Goal: Task Accomplishment & Management: Manage account settings

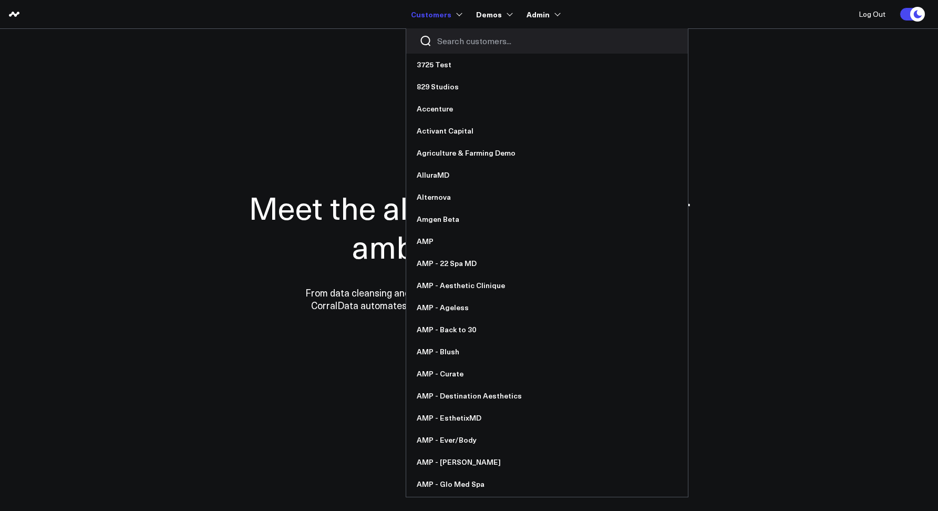
click at [462, 46] on input "Search customers input" at bounding box center [556, 41] width 238 height 12
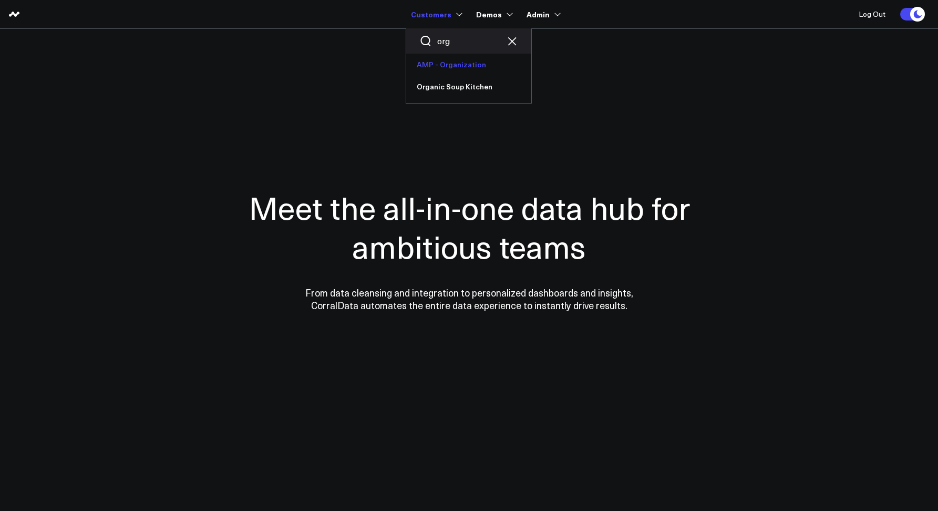
type input "org"
click at [457, 61] on link "AMP - Organization" at bounding box center [468, 65] width 125 height 22
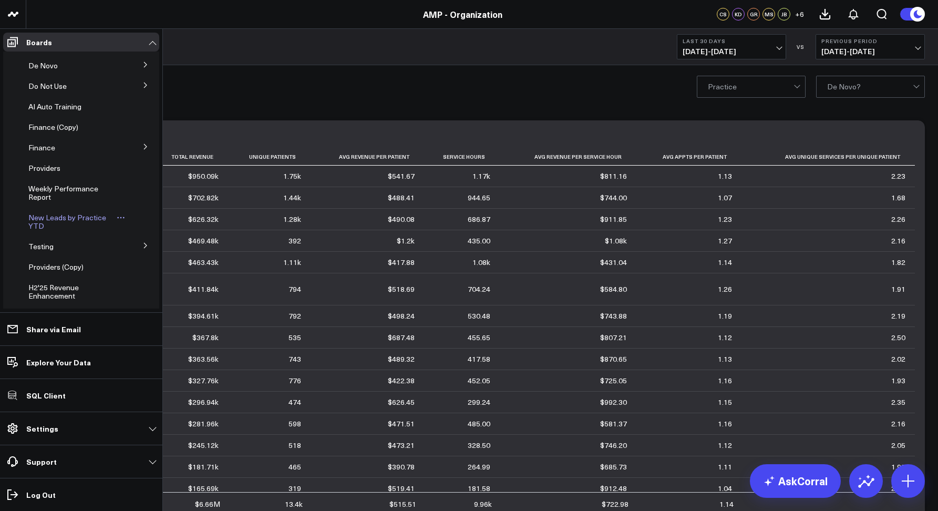
scroll to position [222, 0]
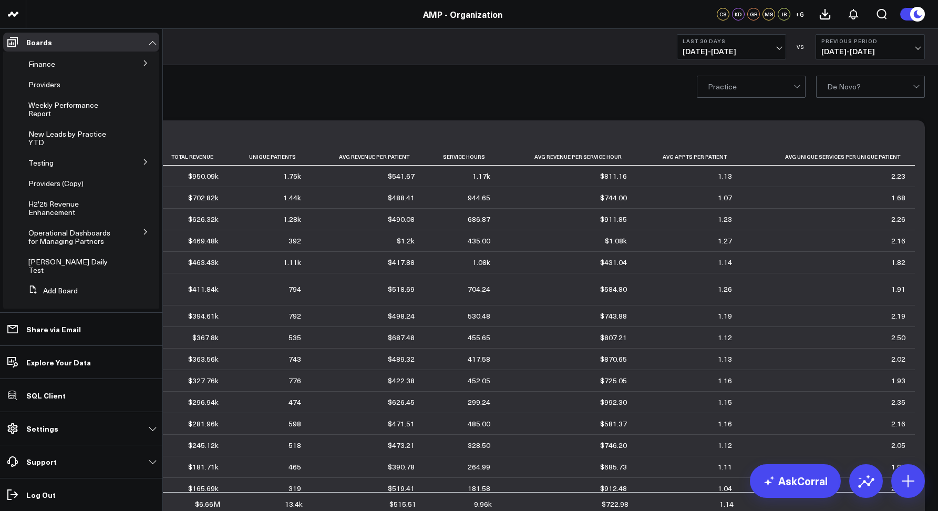
click at [142, 231] on icon at bounding box center [145, 232] width 6 height 6
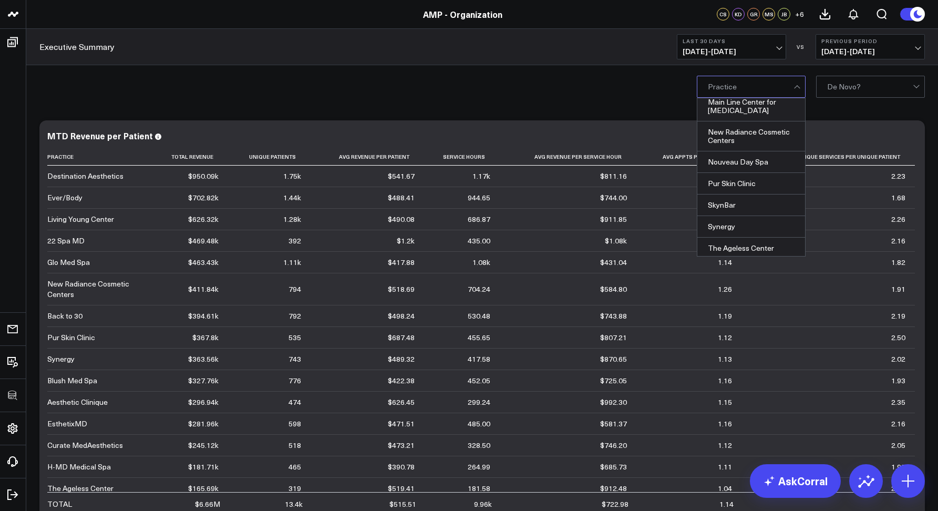
scroll to position [290, 0]
click at [634, 74] on div "New Radiance Cosmetic Centers, 15 of 20. 20 results available. Use Up and Down …" at bounding box center [482, 86] width 912 height 42
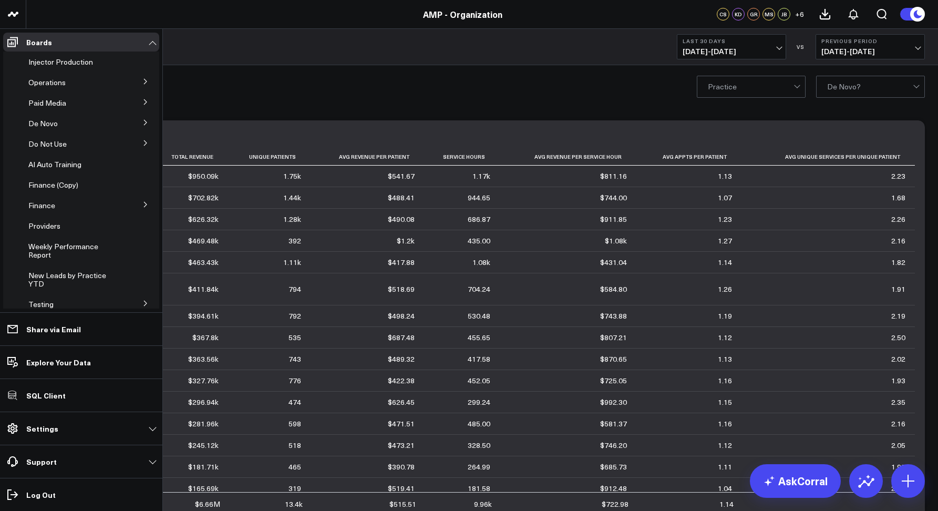
scroll to position [0, 0]
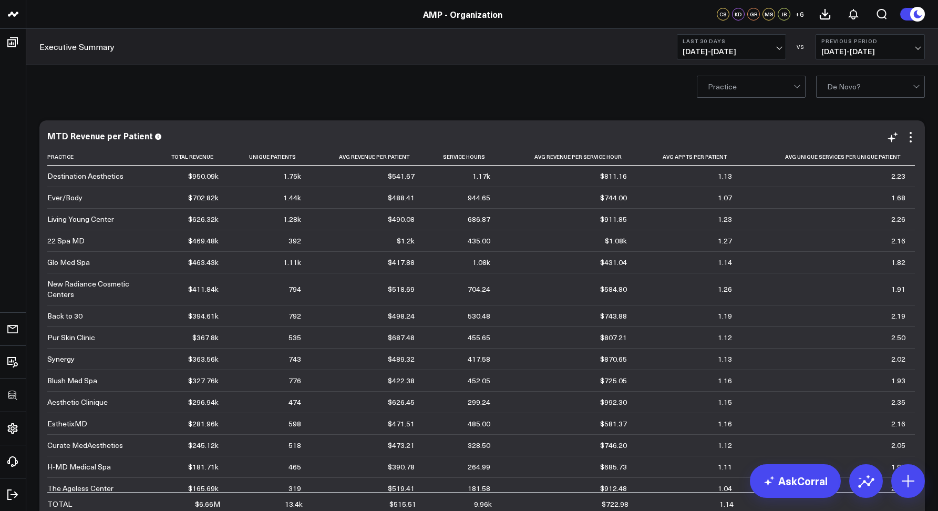
click at [918, 136] on div "MTD Revenue per Patient Practice Total Revenue Unique Patients Avg Revenue Per …" at bounding box center [482, 322] width 886 height 405
click at [910, 146] on div "MTD Revenue per Patient Practice Total Revenue Unique Patients Avg Revenue Per …" at bounding box center [482, 323] width 870 height 384
click at [910, 141] on icon at bounding box center [911, 141] width 2 height 2
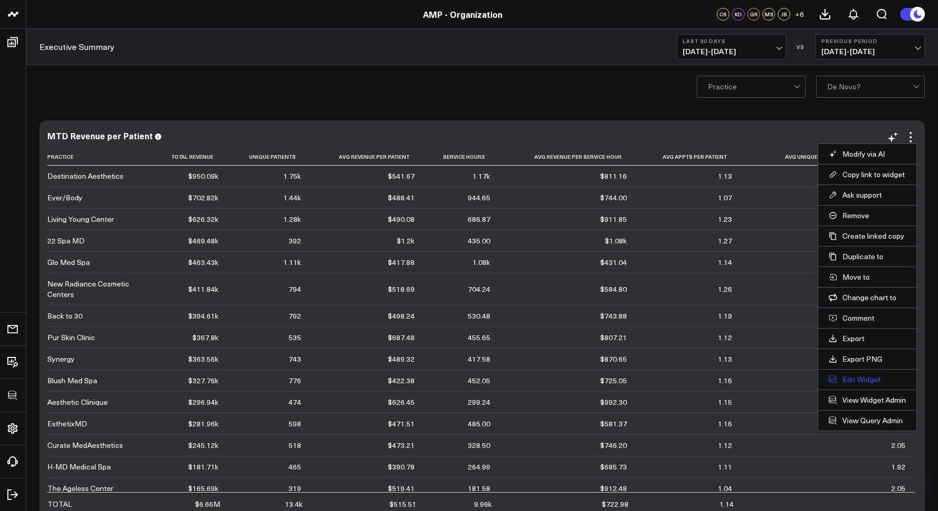
click at [859, 379] on button "Edit Widget" at bounding box center [867, 379] width 77 height 9
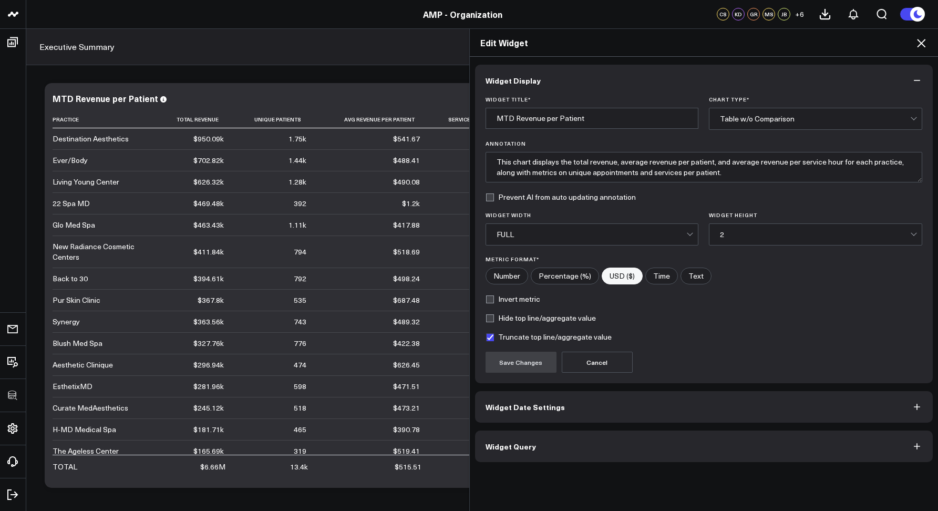
click at [639, 442] on button "Widget Query" at bounding box center [704, 446] width 458 height 32
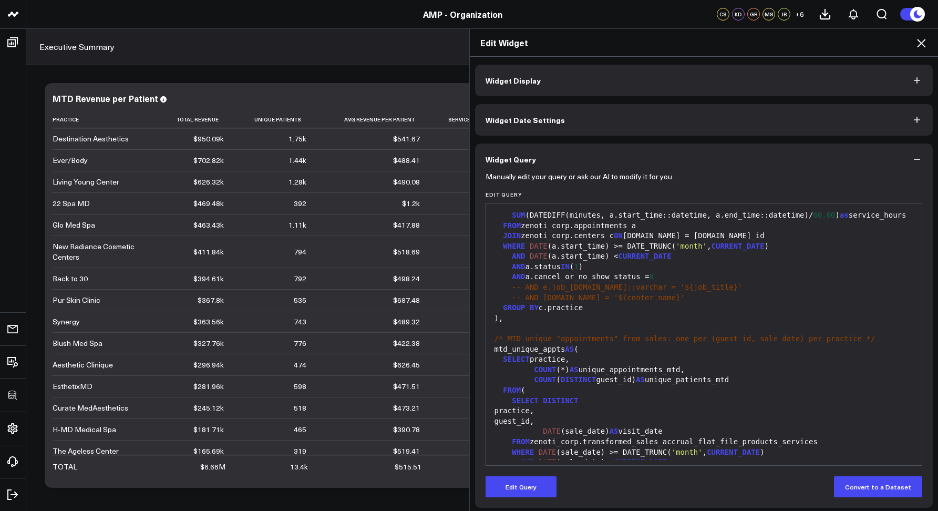
scroll to position [207, 0]
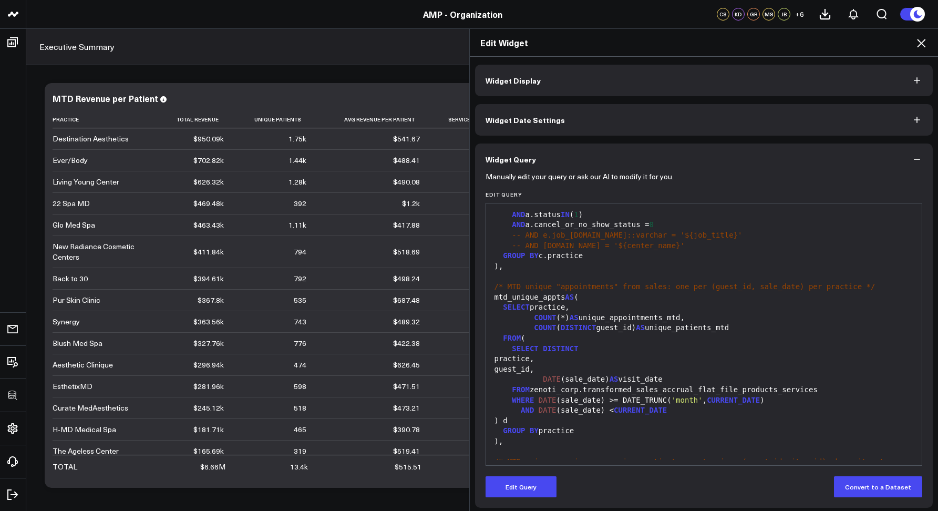
click at [921, 43] on icon at bounding box center [921, 43] width 8 height 8
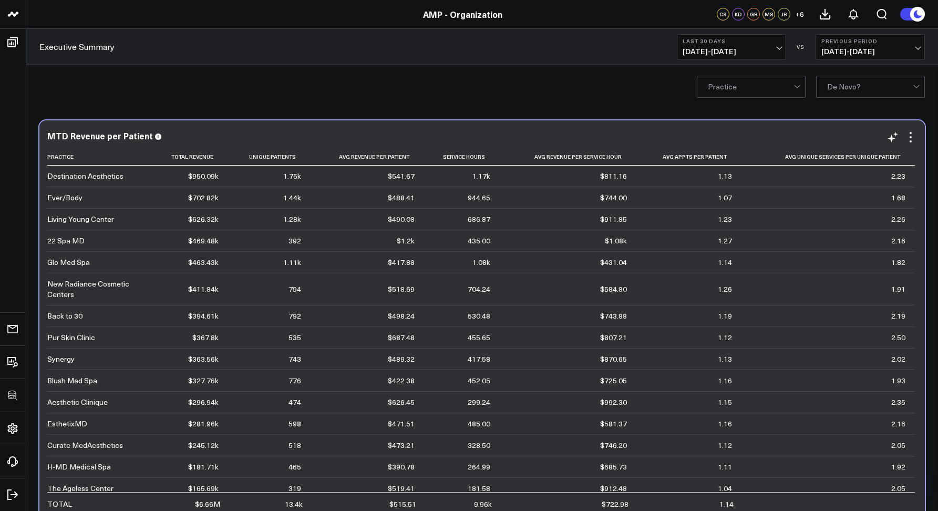
click at [918, 142] on div "MTD Revenue per Patient Practice Total Revenue Unique Patients Avg Revenue Per …" at bounding box center [482, 322] width 886 height 405
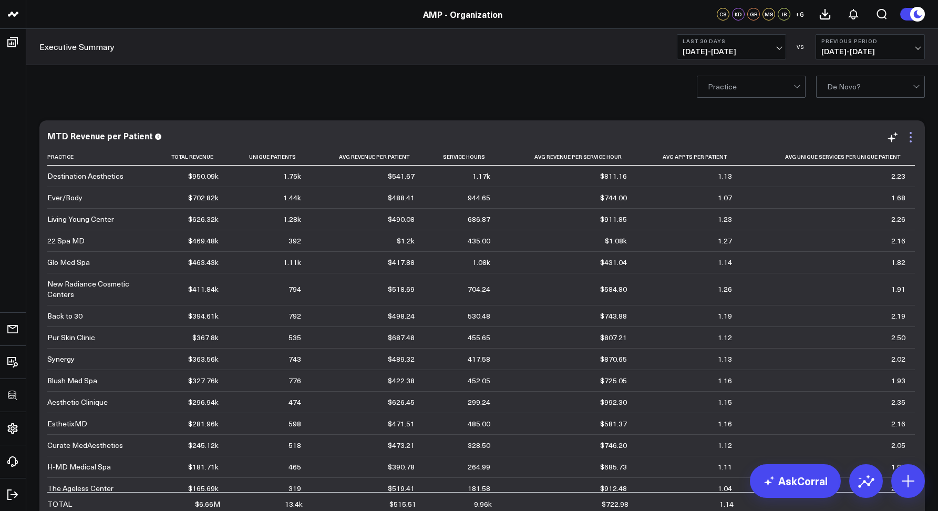
click at [914, 142] on icon at bounding box center [910, 137] width 13 height 13
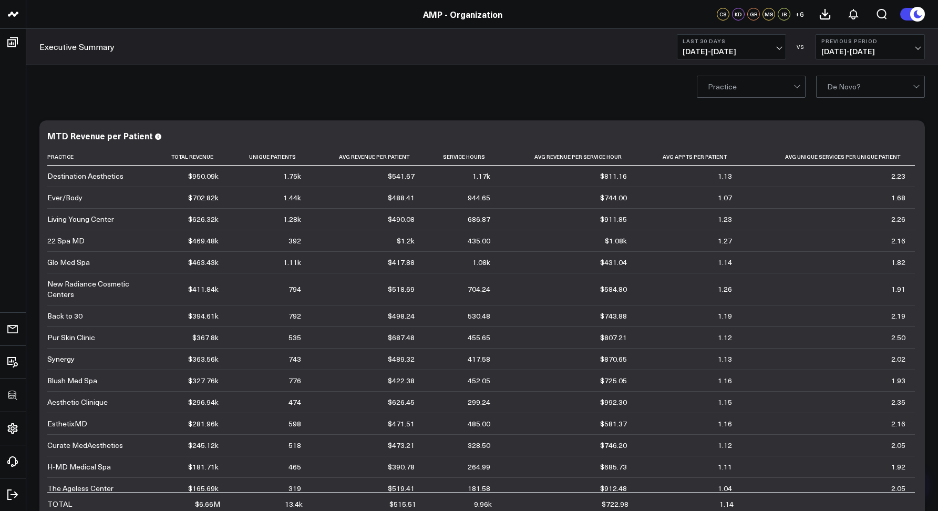
click at [223, 88] on div "Practice De Novo?" at bounding box center [482, 86] width 912 height 42
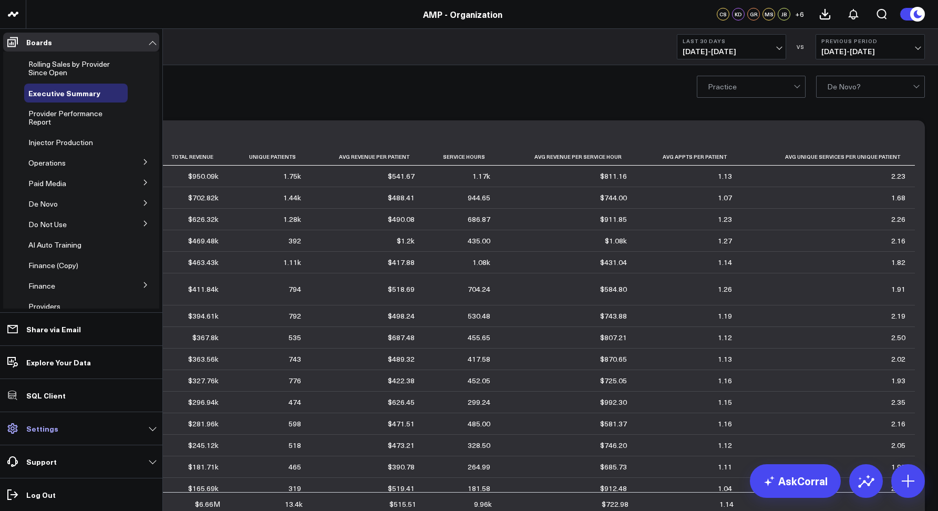
click at [74, 431] on link "Settings" at bounding box center [81, 428] width 156 height 19
click at [49, 432] on p "Settings" at bounding box center [42, 428] width 32 height 8
click at [40, 465] on p "Support" at bounding box center [41, 461] width 30 height 8
click at [28, 432] on p "Settings" at bounding box center [42, 428] width 32 height 8
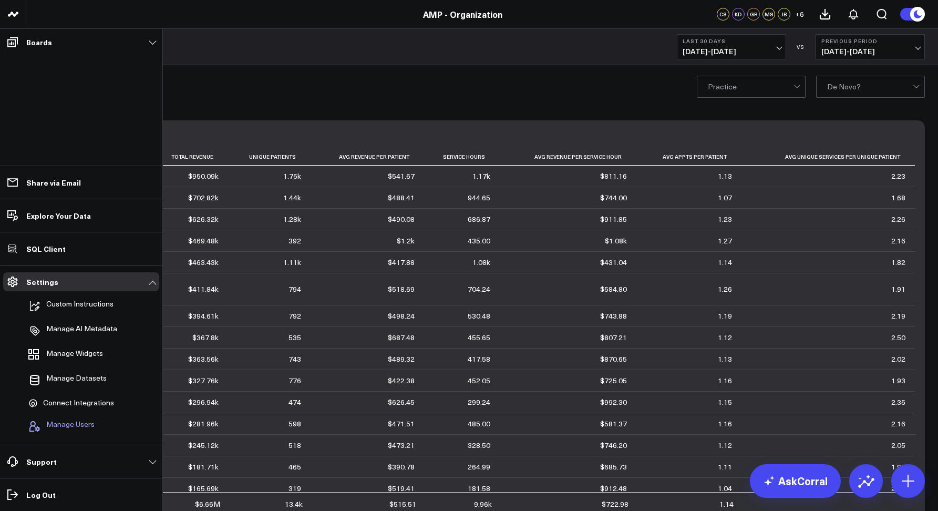
click at [49, 423] on span "Manage Users" at bounding box center [70, 426] width 48 height 13
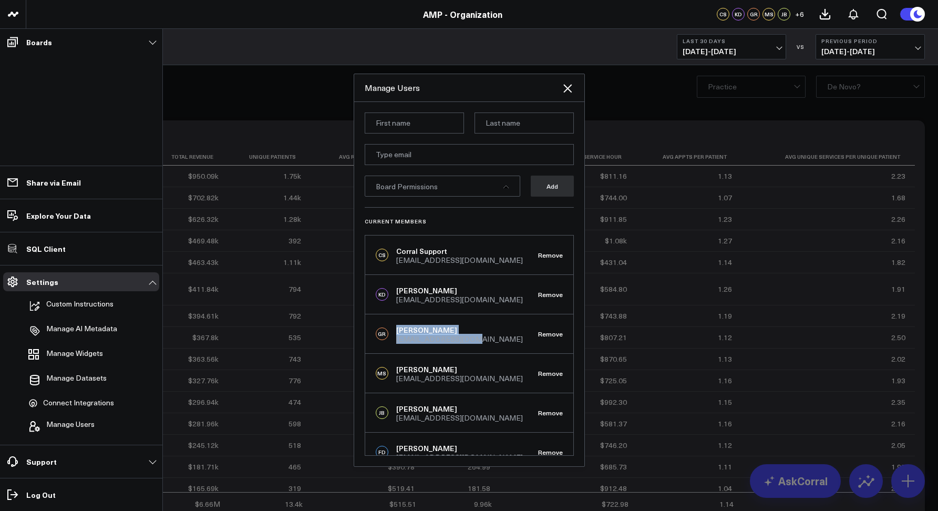
drag, startPoint x: 459, startPoint y: 342, endPoint x: 395, endPoint y: 333, distance: 64.2
click at [395, 333] on div "GR Garrison Roberts groberts@weramp.com Remove" at bounding box center [469, 333] width 208 height 39
click at [407, 335] on div "groberts@weramp.com" at bounding box center [459, 338] width 127 height 7
drag, startPoint x: 494, startPoint y: 337, endPoint x: 397, endPoint y: 335, distance: 96.7
click at [397, 335] on div "GR Garrison Roberts groberts@weramp.com Remove" at bounding box center [469, 333] width 208 height 39
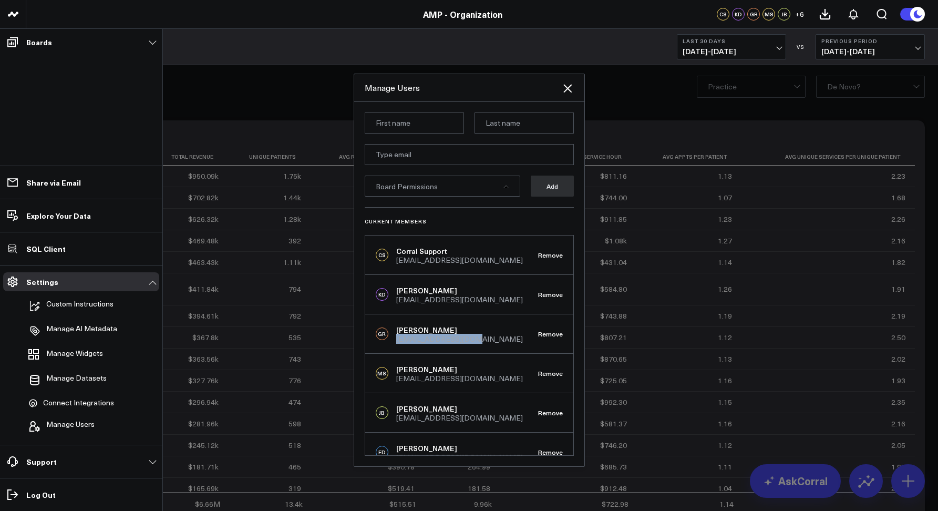
click at [410, 346] on div "GR Garrison Roberts groberts@weramp.com Remove" at bounding box center [469, 333] width 208 height 39
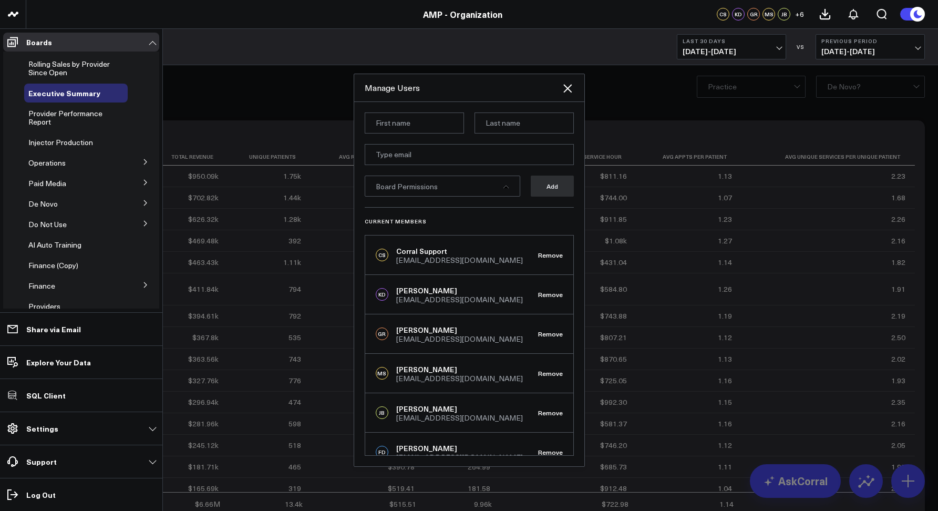
click at [571, 87] on icon at bounding box center [567, 88] width 13 height 13
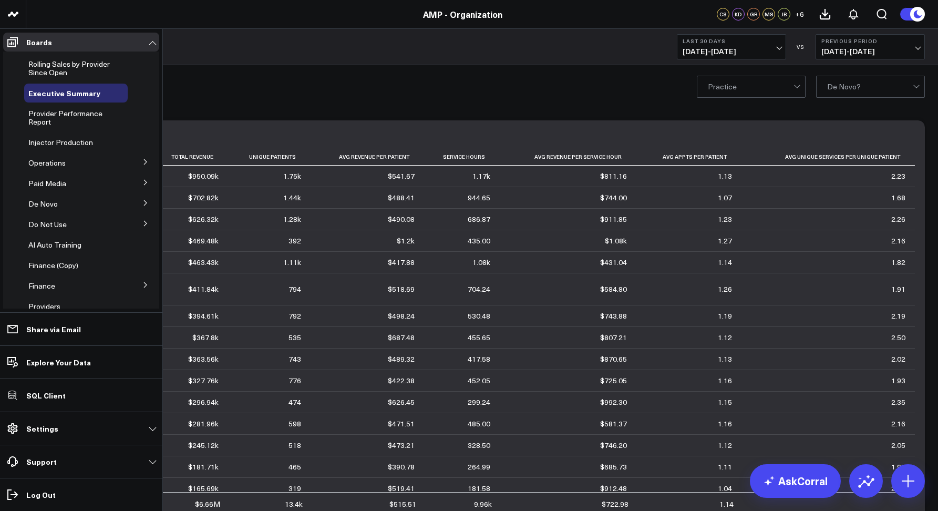
click at [245, 53] on div "Executive Summary Last 30 Days 07/27/25 - 08/25/25 VS Previous Period 06/27/25 …" at bounding box center [482, 47] width 912 height 36
